Goal: Task Accomplishment & Management: Manage account settings

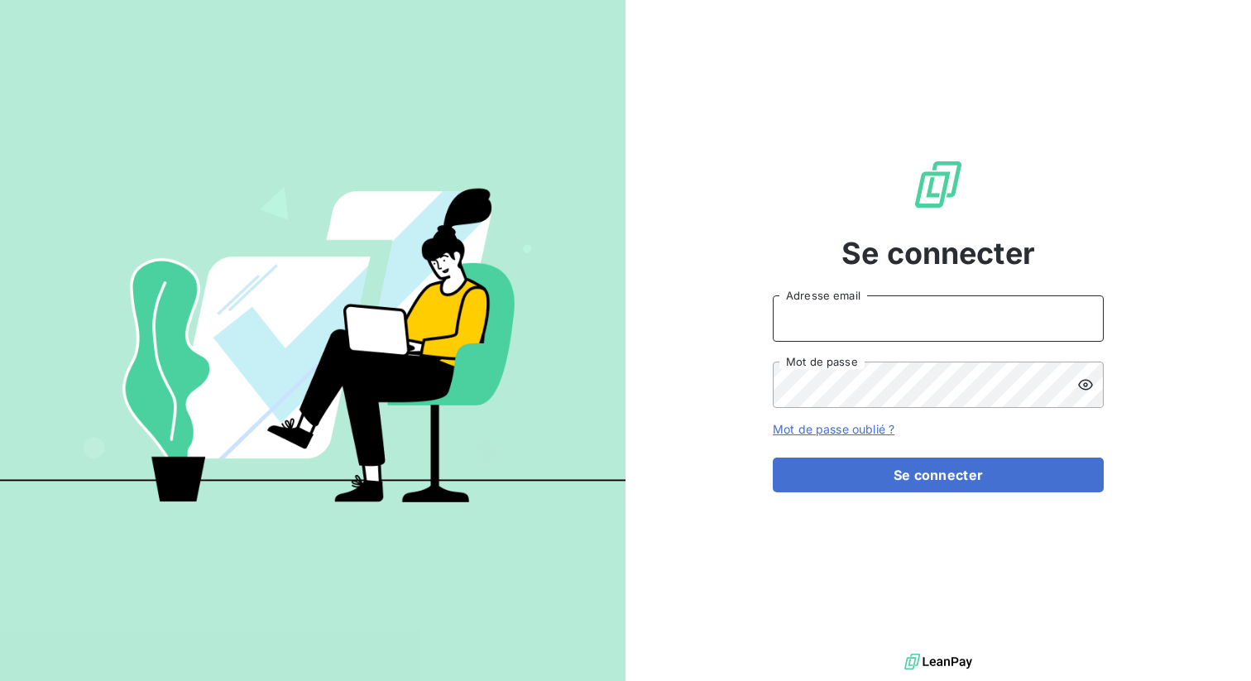
click at [826, 309] on input "Adresse email" at bounding box center [938, 318] width 331 height 46
click at [773, 457] on button "Se connecter" at bounding box center [938, 474] width 331 height 35
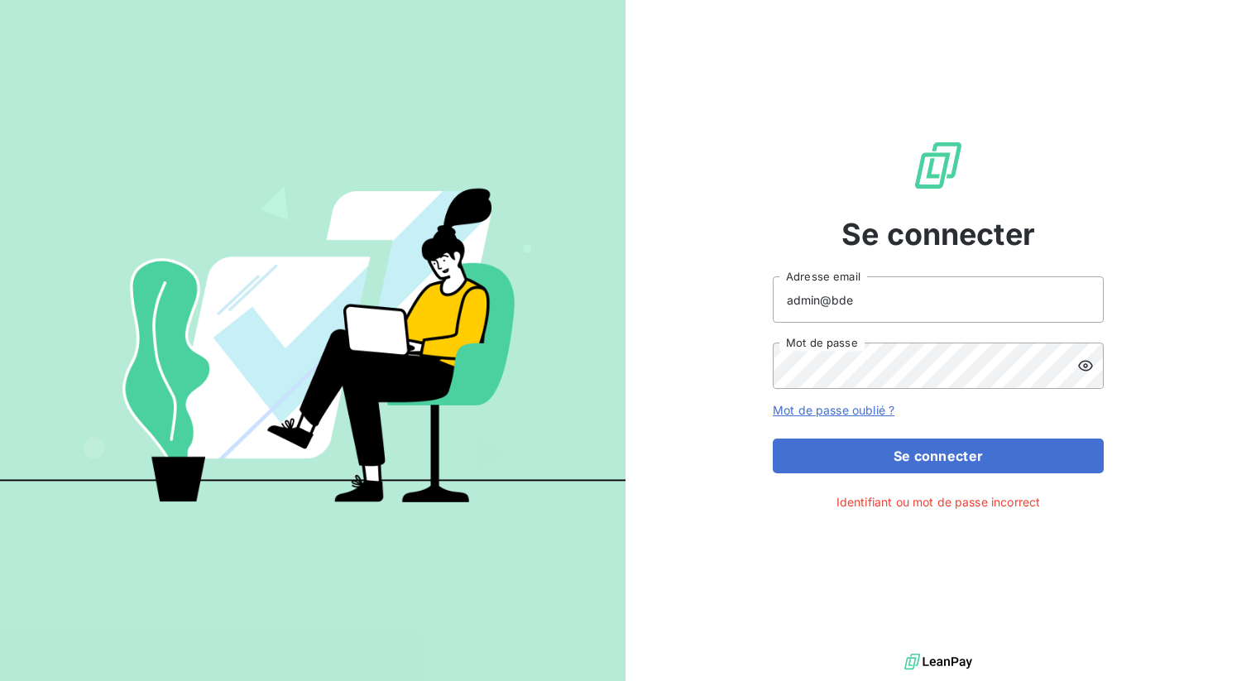
click at [1085, 366] on icon at bounding box center [1085, 366] width 15 height 11
click at [1085, 366] on icon at bounding box center [1085, 366] width 15 height 12
click at [940, 300] on input "admin@bde" at bounding box center [938, 299] width 331 height 46
type input "admin@bdeexpertiseconseil"
click at [773, 438] on button "Se connecter" at bounding box center [938, 455] width 331 height 35
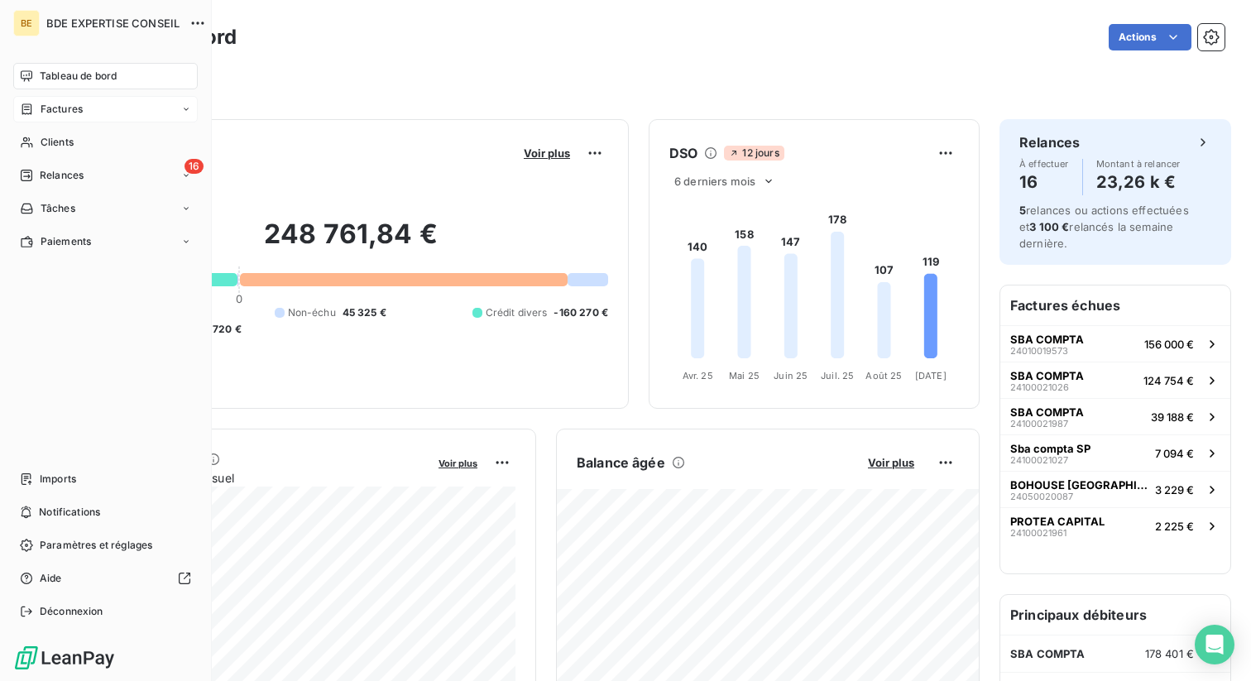
click at [60, 119] on div "Factures" at bounding box center [105, 109] width 184 height 26
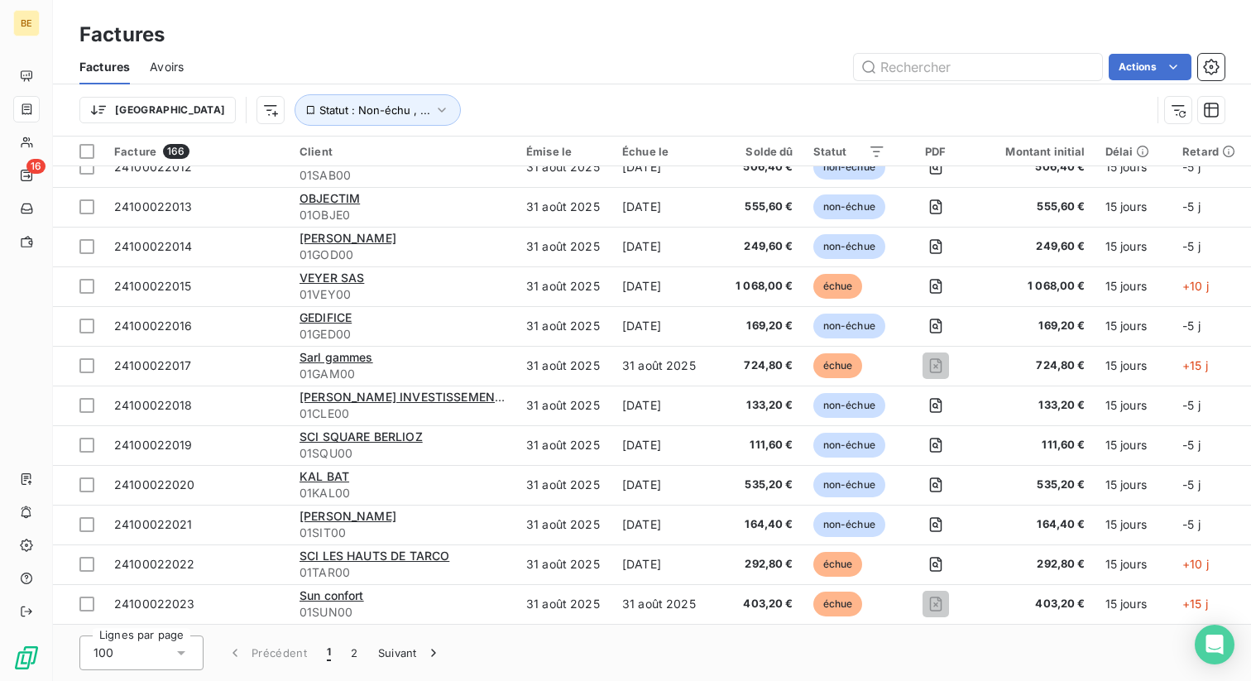
scroll to position [3288, 0]
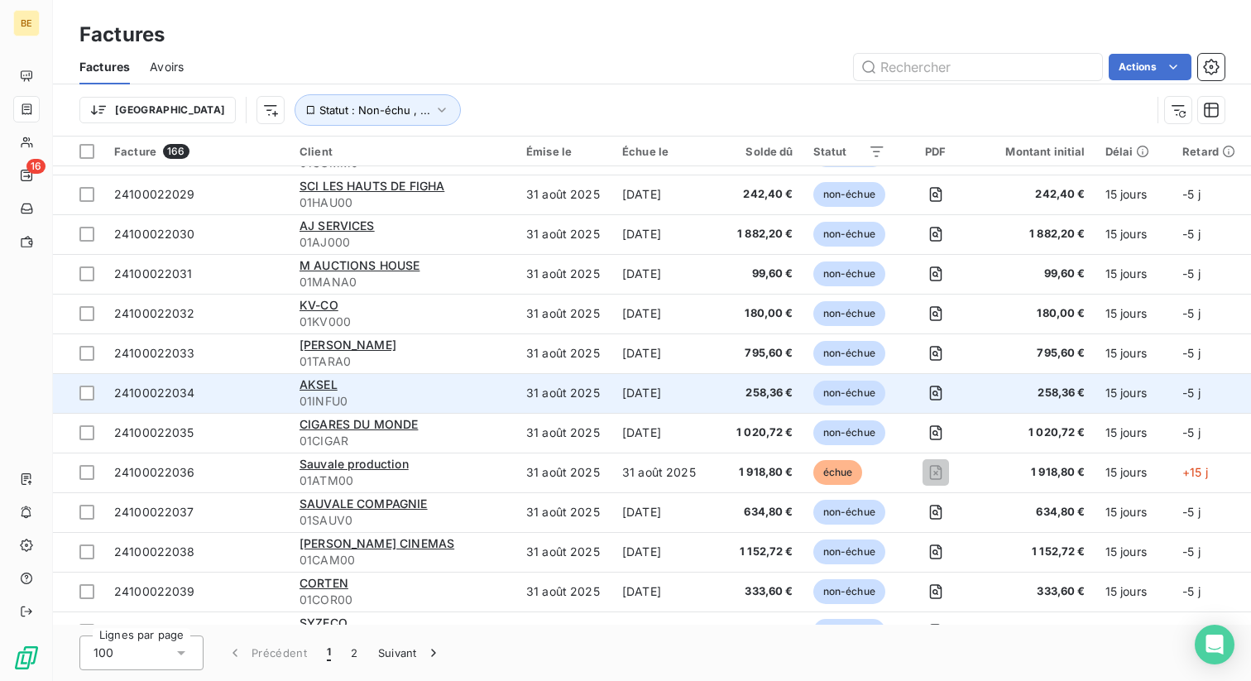
click at [569, 399] on td "31 août 2025" at bounding box center [564, 393] width 96 height 40
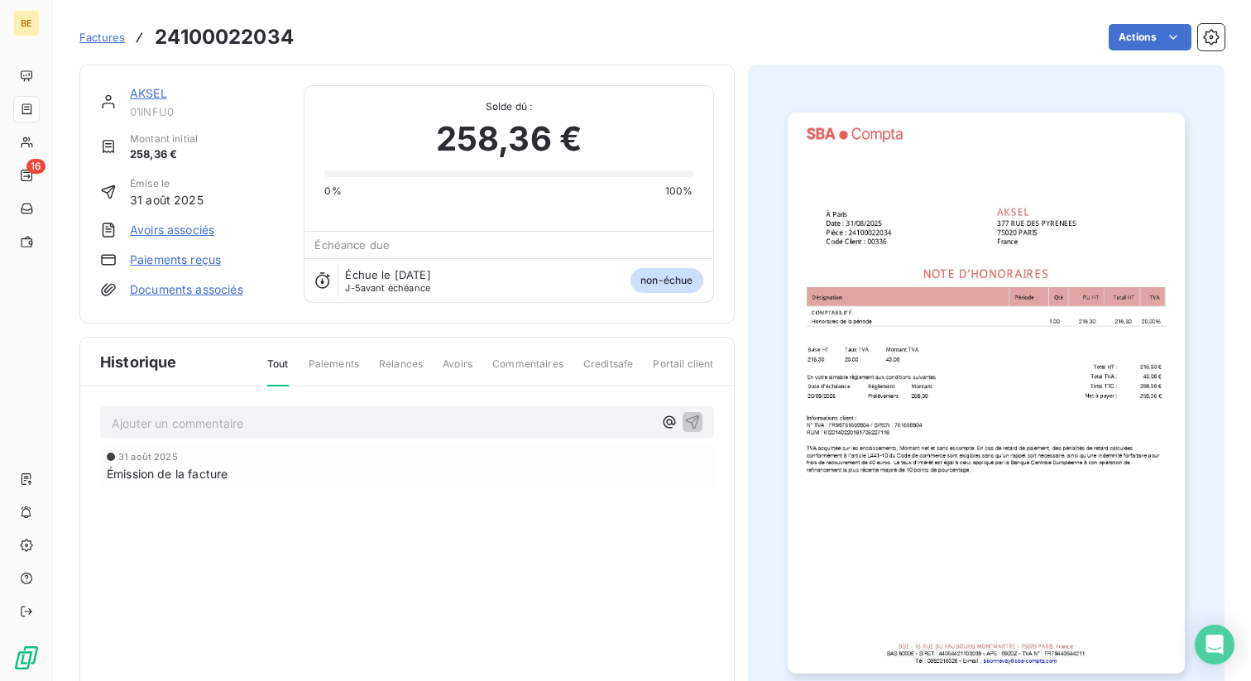
click at [970, 287] on img "button" at bounding box center [986, 393] width 397 height 561
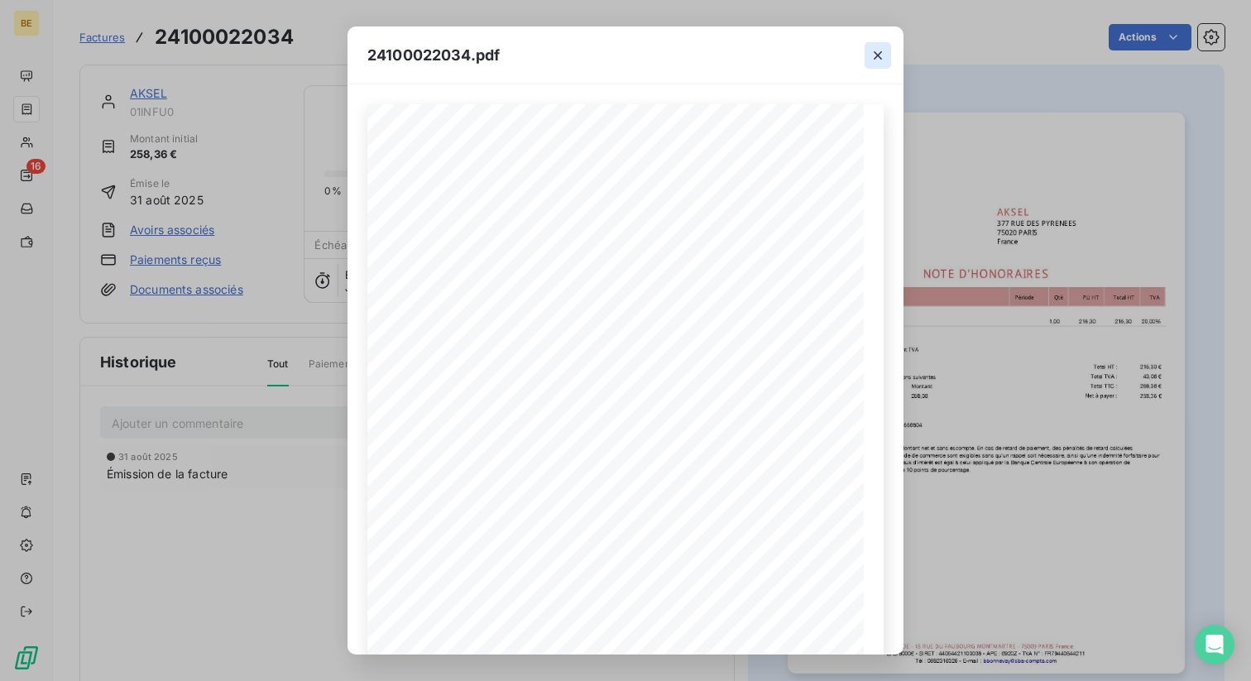
click at [873, 61] on icon "button" at bounding box center [877, 55] width 17 height 17
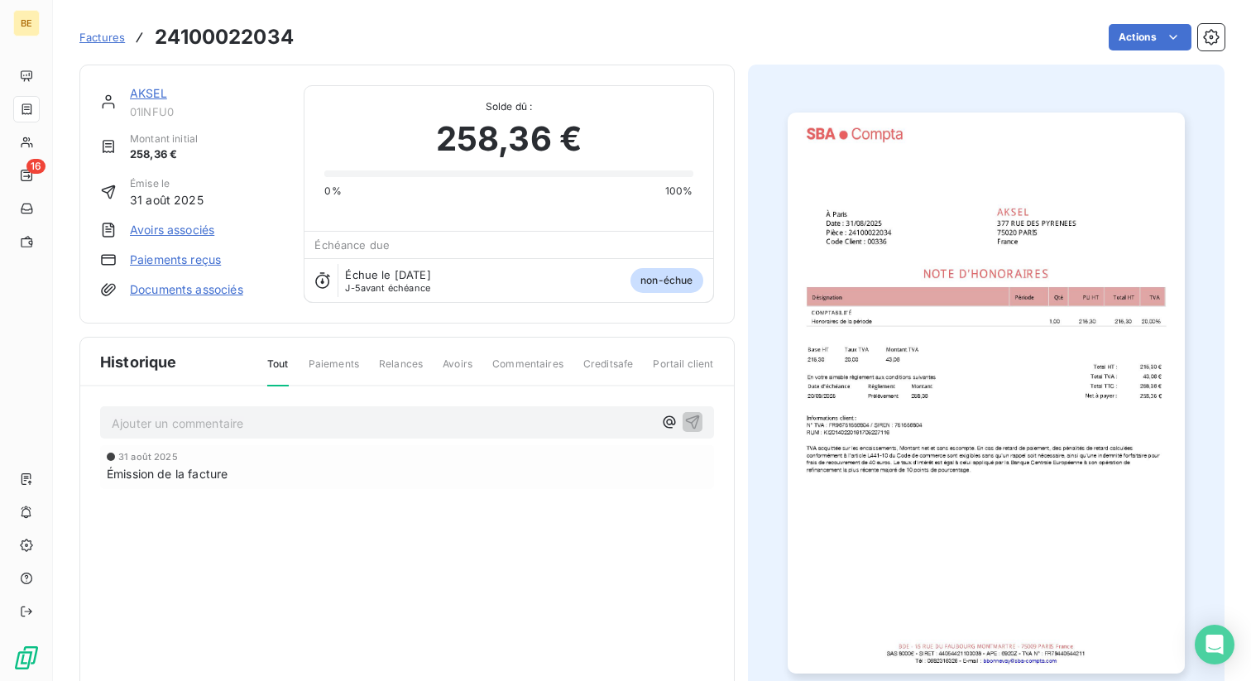
click at [954, 333] on img "button" at bounding box center [986, 393] width 397 height 561
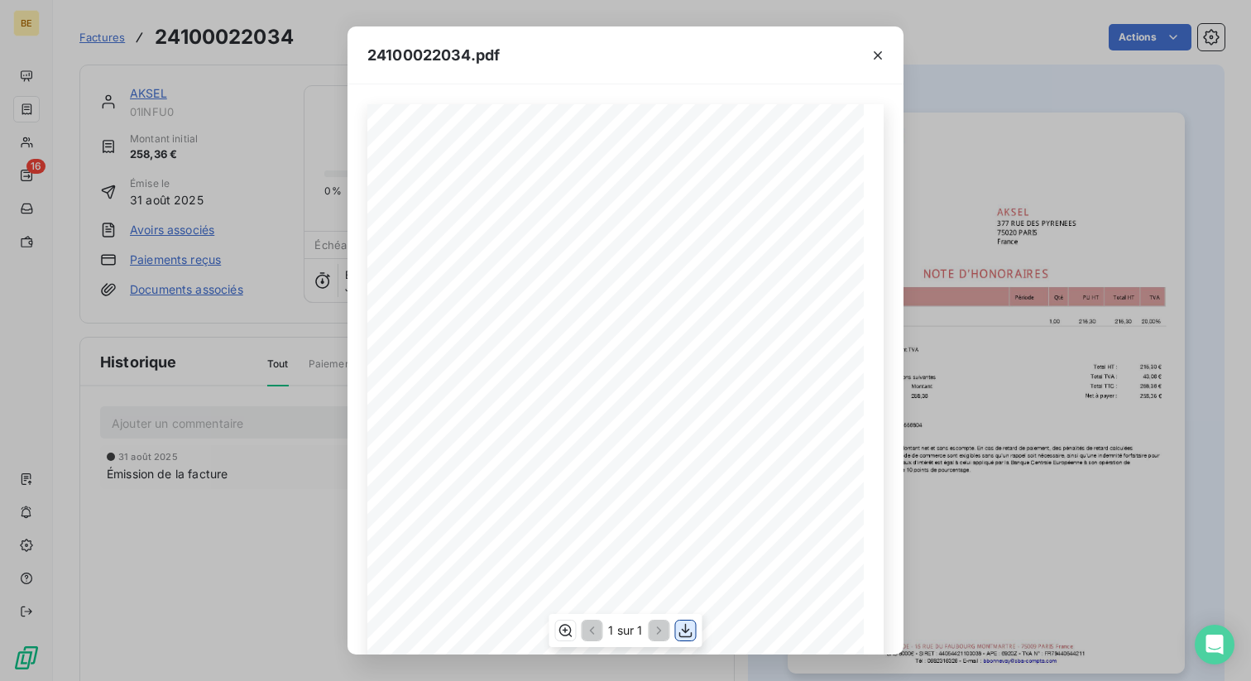
click at [686, 630] on icon "button" at bounding box center [686, 630] width 17 height 17
click at [562, 628] on icon "button" at bounding box center [565, 630] width 17 height 17
click at [563, 633] on icon "button" at bounding box center [565, 630] width 17 height 17
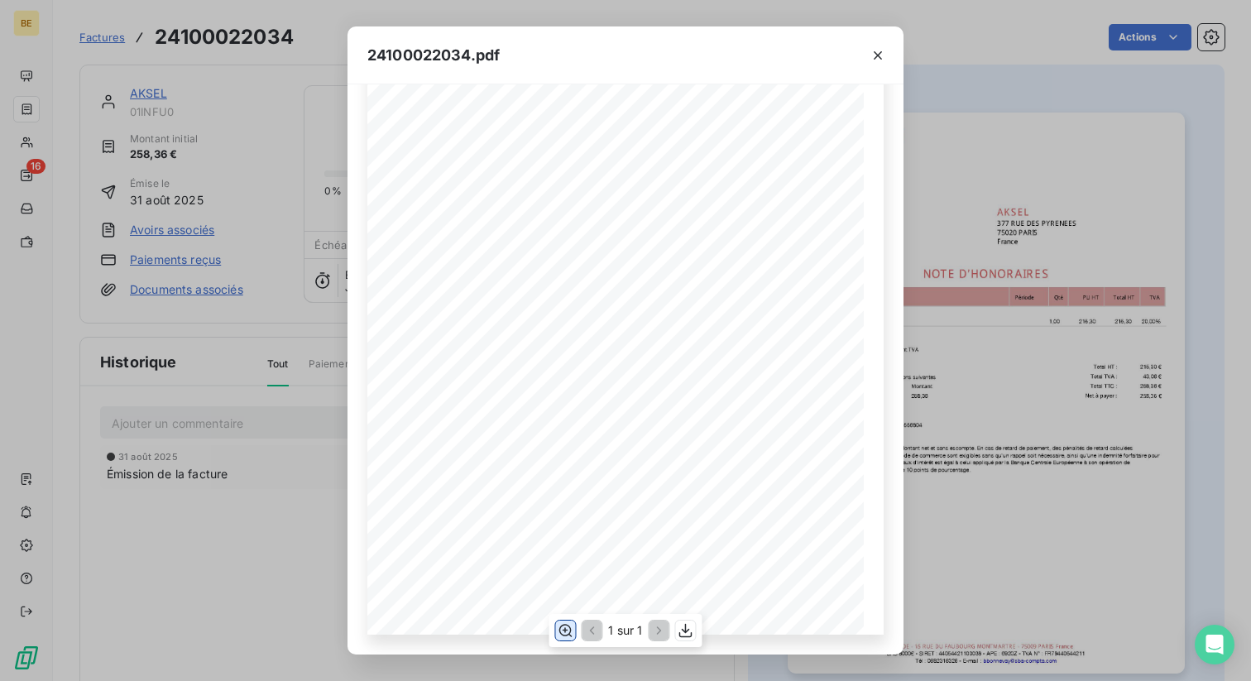
click at [565, 633] on icon "button" at bounding box center [565, 630] width 17 height 17
click at [563, 623] on icon "button" at bounding box center [565, 630] width 17 height 17
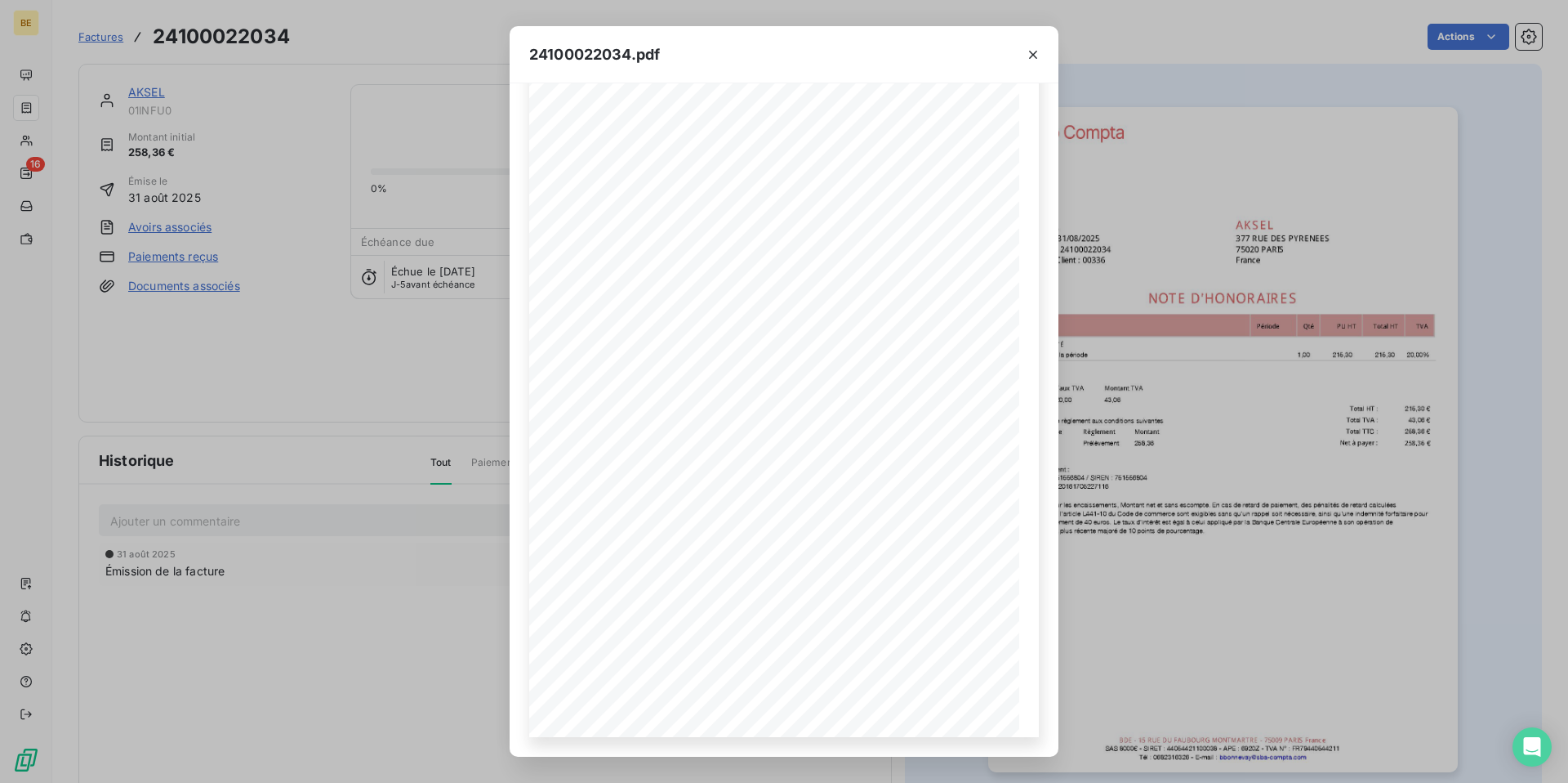
scroll to position [59, 0]
click at [441, 276] on div "24100022034.pdf Honoraires de la période 1,00 215,30 215,30 20,00% 215,30 20,00…" at bounding box center [784, 391] width 1568 height 783
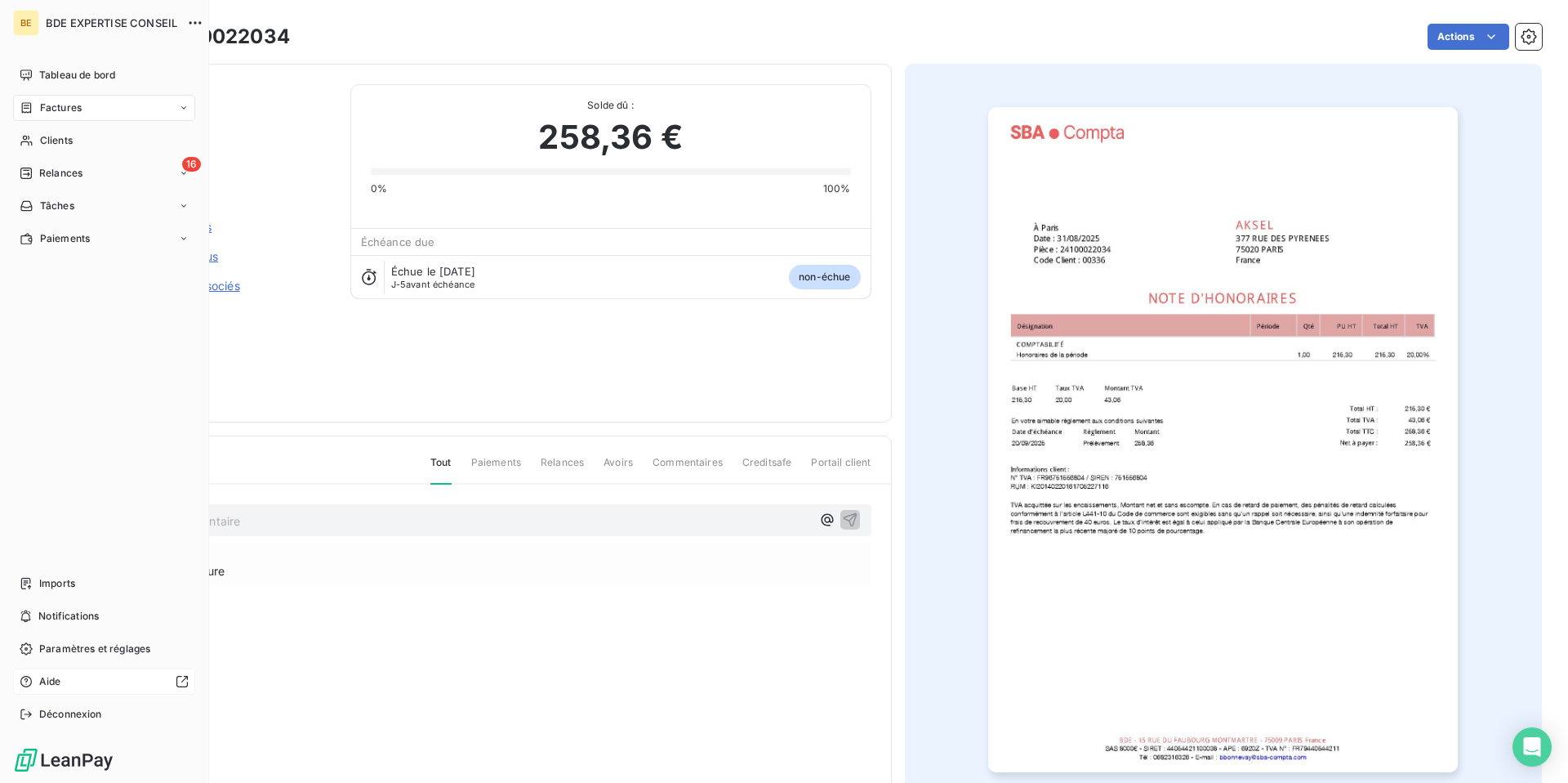
click at [63, 671] on div "Aide" at bounding box center [104, 681] width 182 height 26
click at [96, 174] on div "16 Relances" at bounding box center [104, 173] width 182 height 26
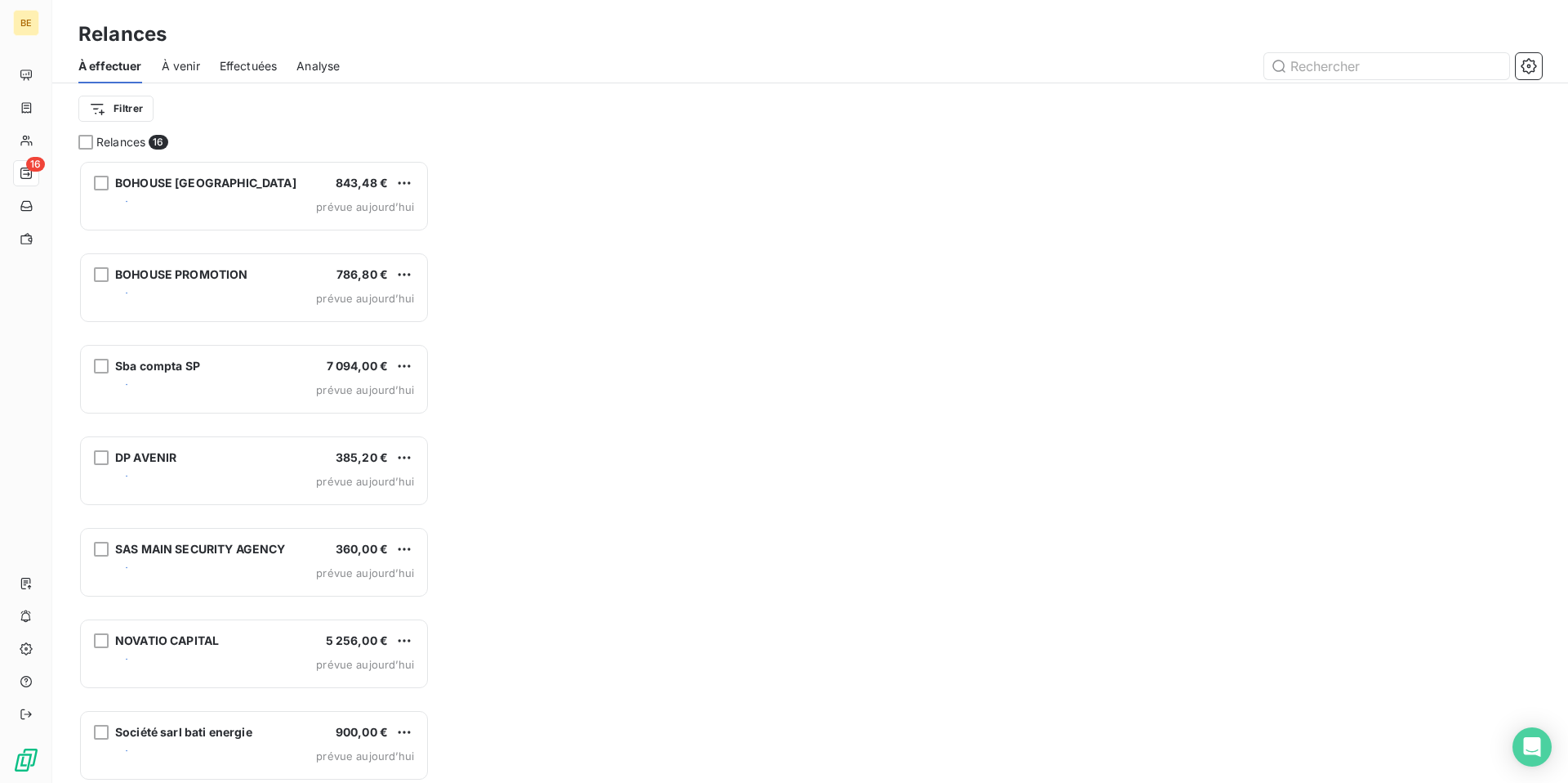
scroll to position [622, 352]
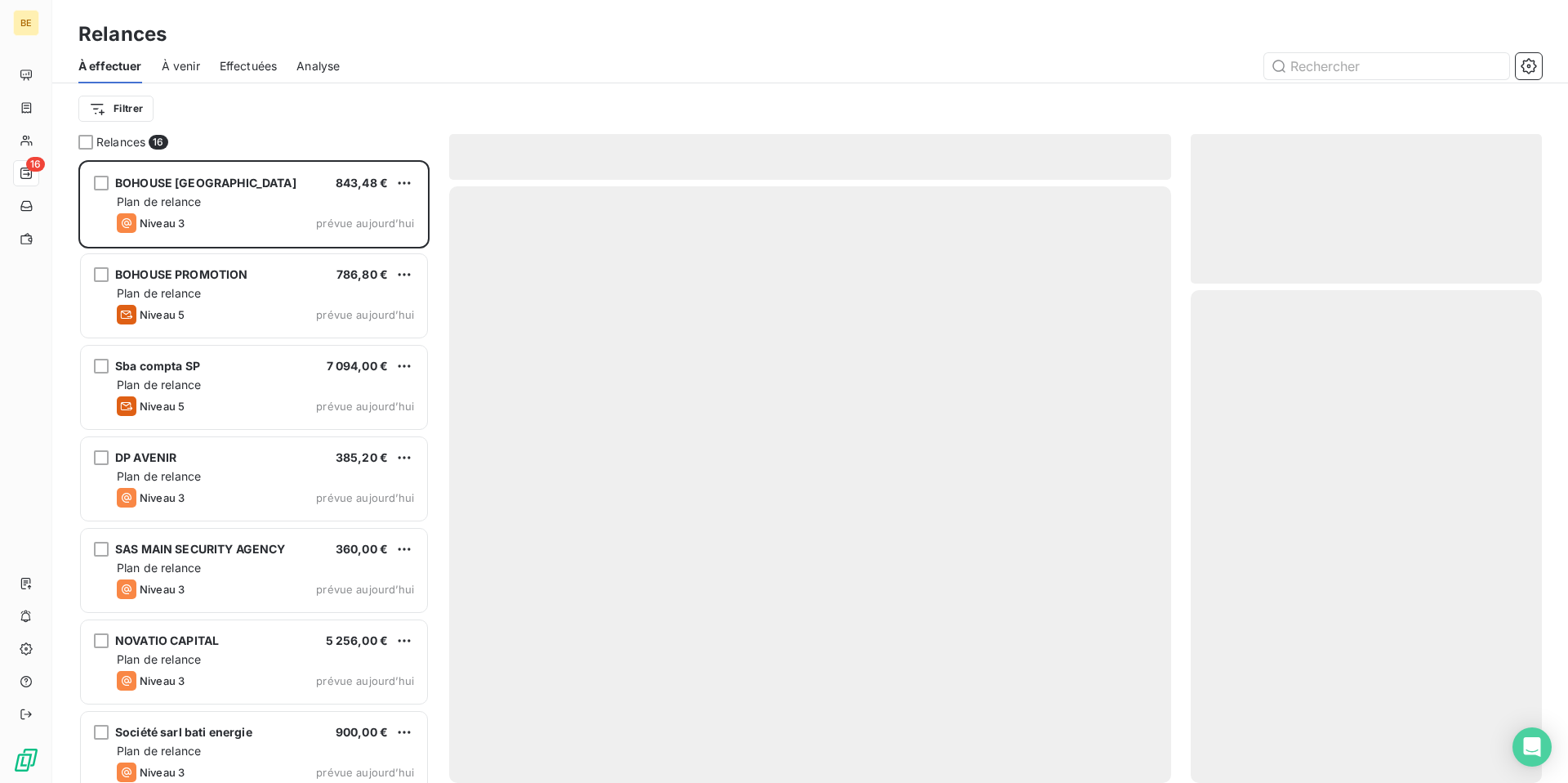
click at [259, 59] on span "Effectuées" at bounding box center [249, 66] width 58 height 17
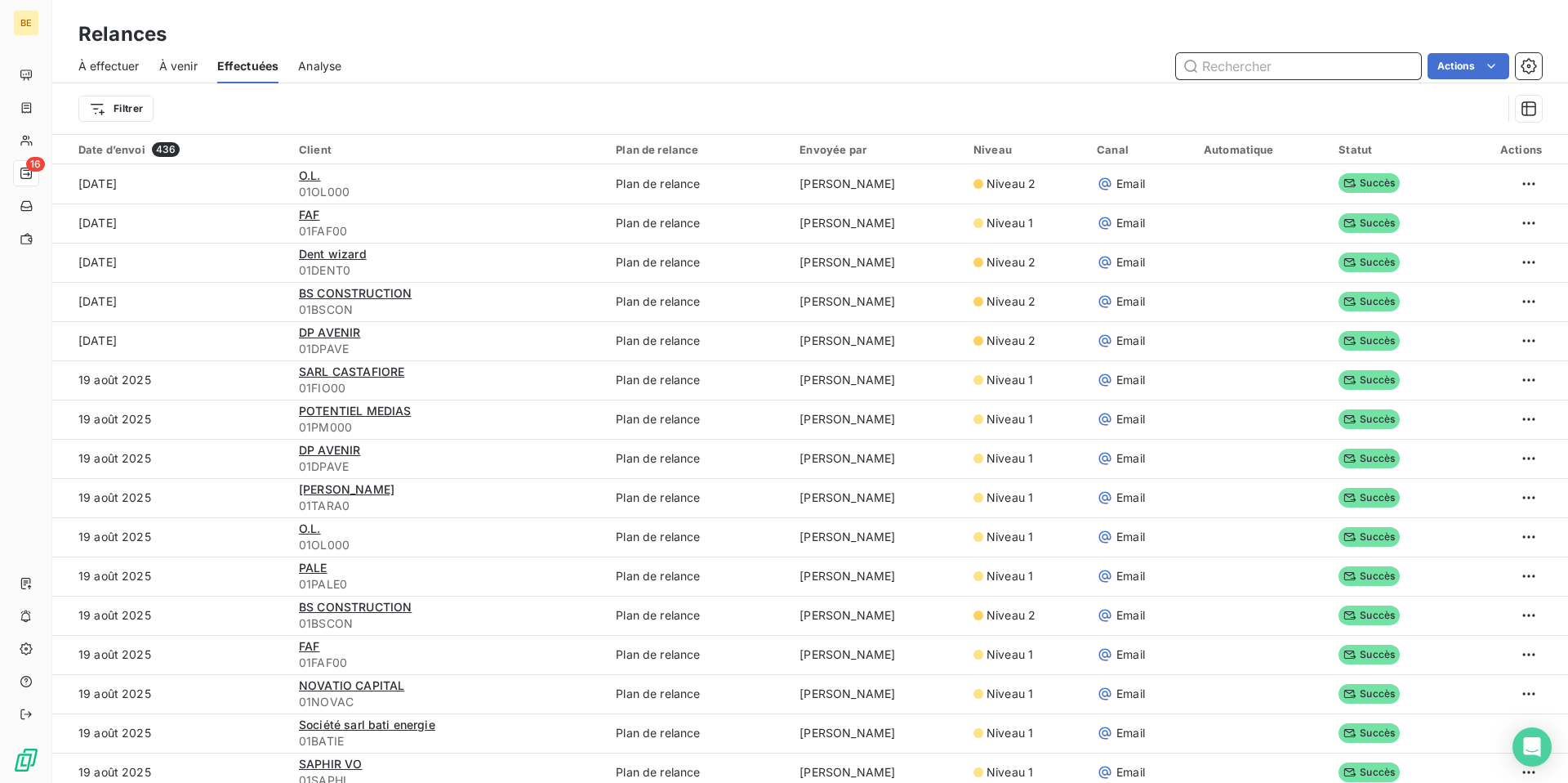
click at [319, 70] on span "Analyse" at bounding box center [320, 66] width 43 height 17
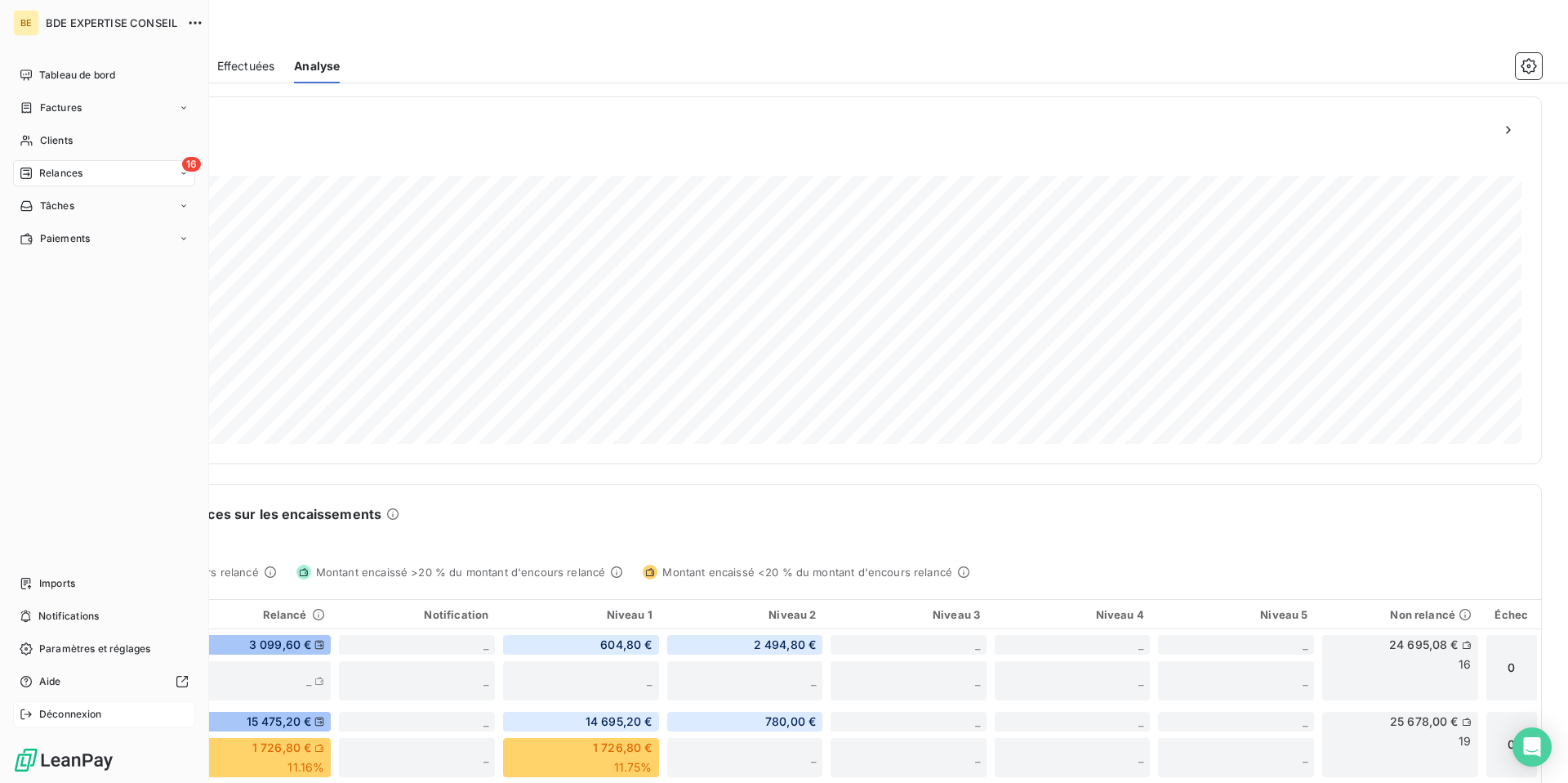
click at [46, 671] on div "Déconnexion" at bounding box center [104, 714] width 182 height 26
